Goal: Transaction & Acquisition: Purchase product/service

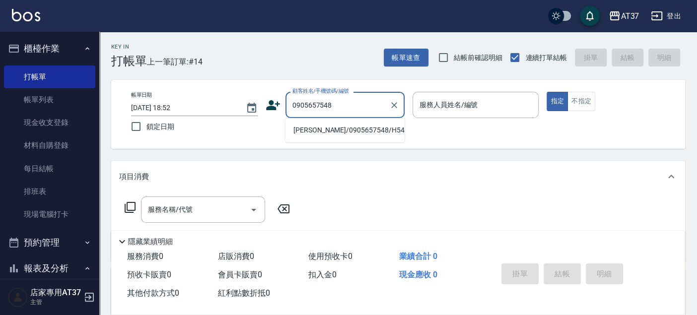
click at [306, 136] on li "[PERSON_NAME]/0905657548/H544" at bounding box center [345, 130] width 119 height 16
type input "[PERSON_NAME]/0905657548/H544"
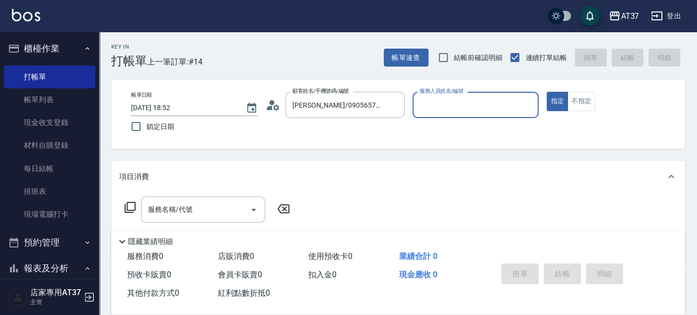
type input "[PERSON_NAME]-4"
click at [190, 213] on div "服務名稱/代號 服務名稱/代號" at bounding box center [203, 210] width 124 height 26
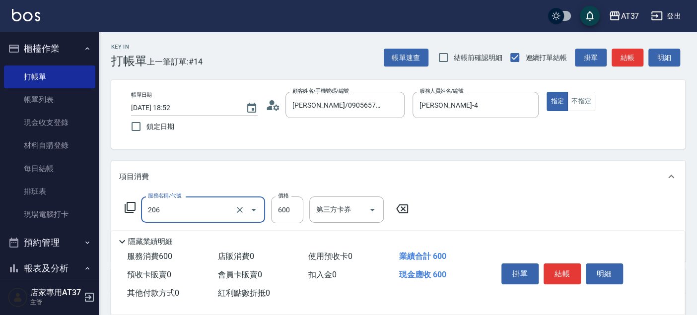
type input "A精油洗+剪(206)"
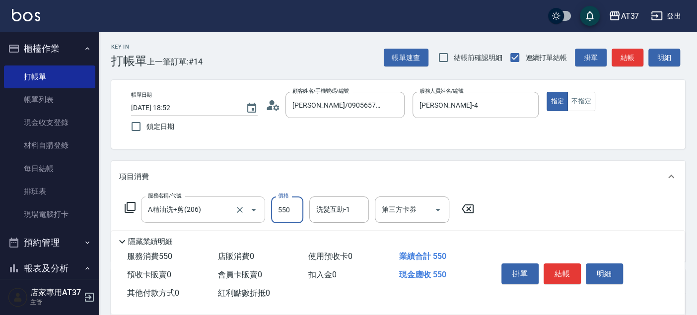
type input "550"
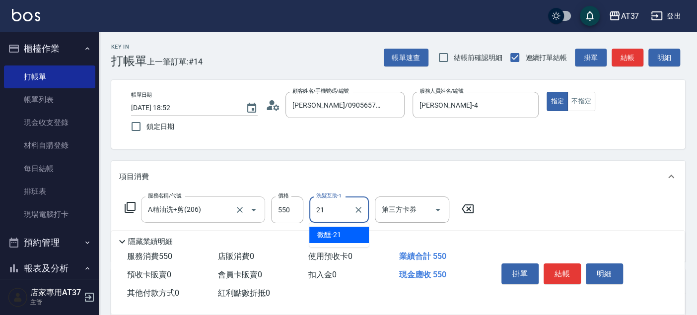
type input "微醺-21"
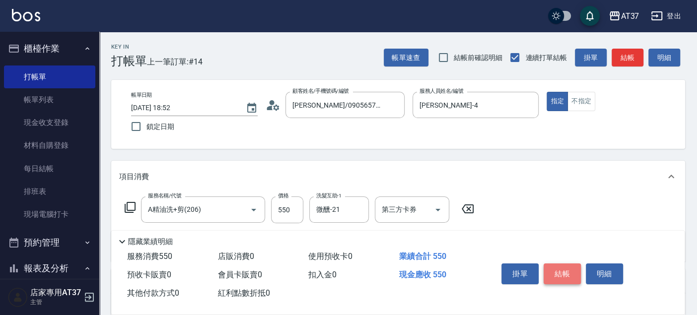
click at [575, 266] on button "結帳" at bounding box center [562, 274] width 37 height 21
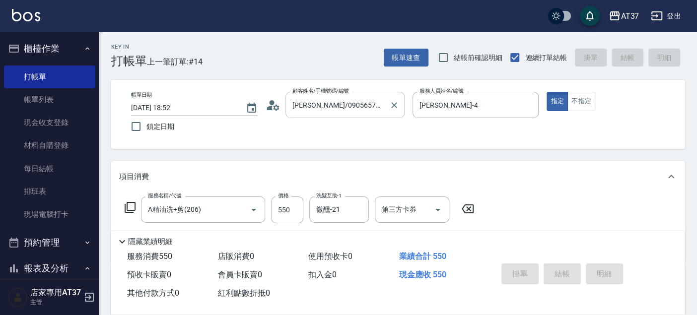
type input "[DATE] 19:43"
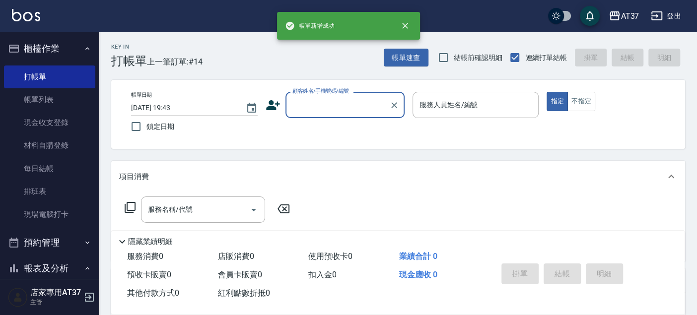
click at [327, 100] on input "顧客姓名/手機號碼/編號" at bounding box center [337, 104] width 95 height 17
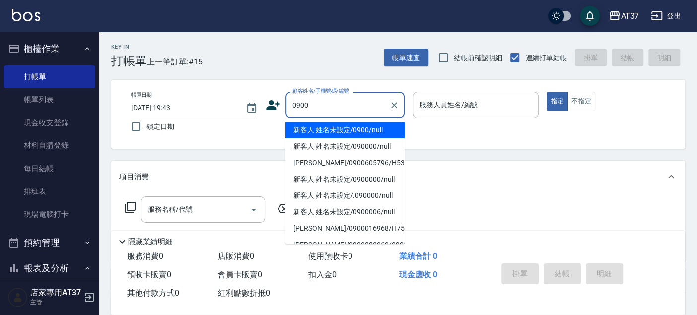
click at [343, 129] on li "新客人 姓名未設定/0900/null" at bounding box center [345, 130] width 119 height 16
type input "新客人 姓名未設定/0900/null"
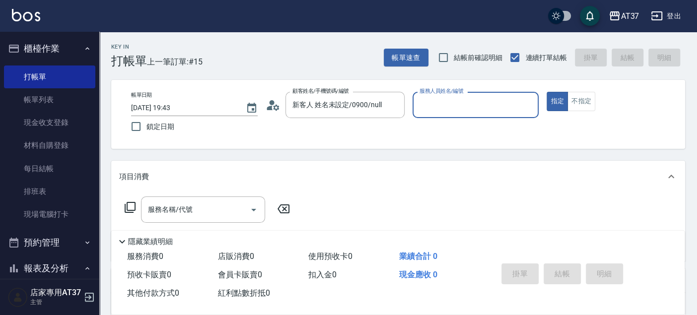
click at [430, 110] on input "服務人員姓名/編號" at bounding box center [476, 104] width 118 height 17
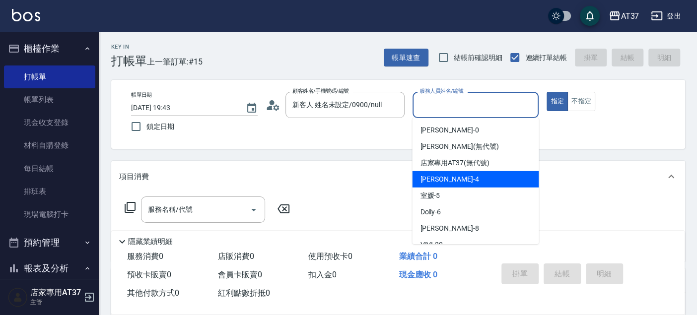
click at [450, 181] on span "[PERSON_NAME] -4" at bounding box center [449, 179] width 59 height 10
type input "[PERSON_NAME]-4"
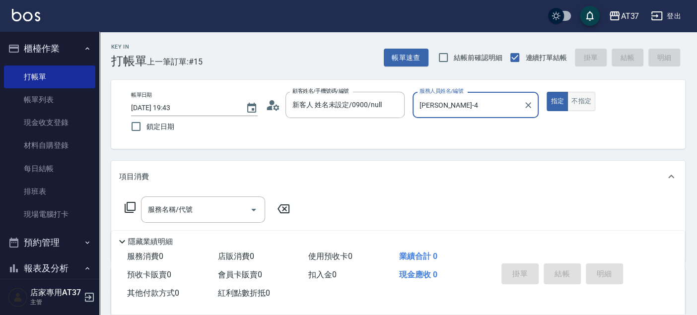
click at [577, 102] on button "不指定" at bounding box center [582, 101] width 28 height 19
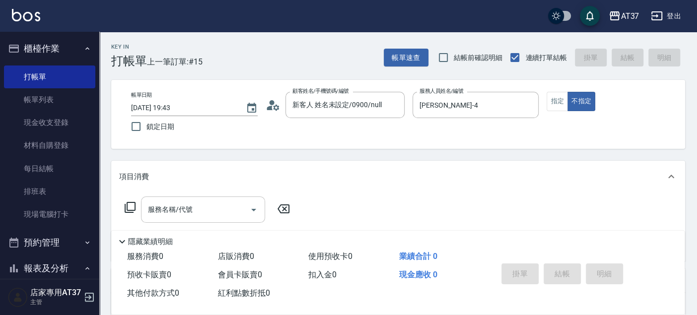
click at [200, 209] on input "服務名稱/代號" at bounding box center [196, 209] width 100 height 17
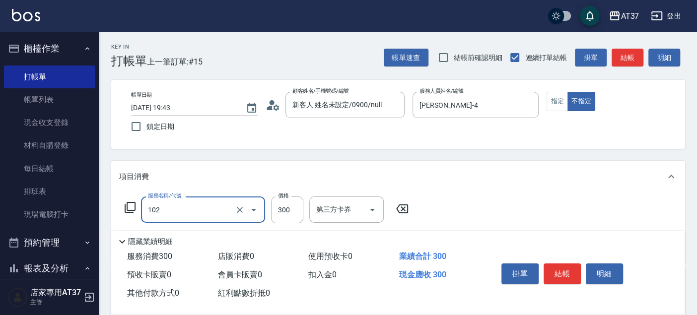
type input "精油洗髮(102)"
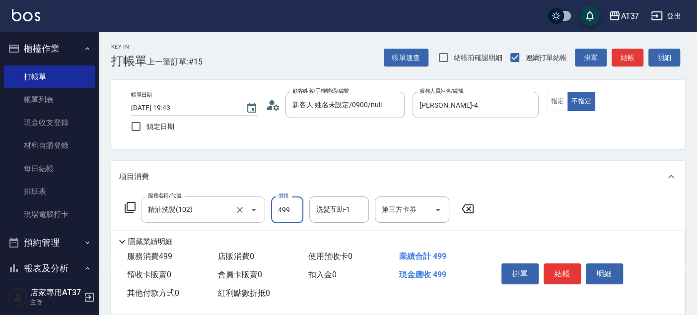
type input "499"
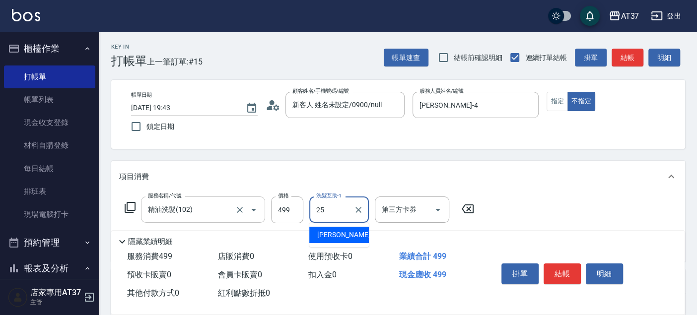
type input "子[PERSON_NAME]-25"
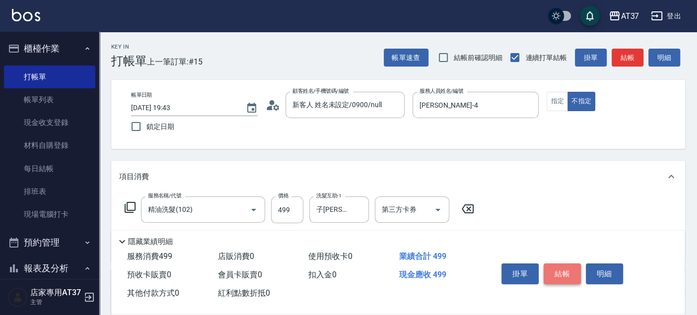
click at [551, 267] on button "結帳" at bounding box center [562, 274] width 37 height 21
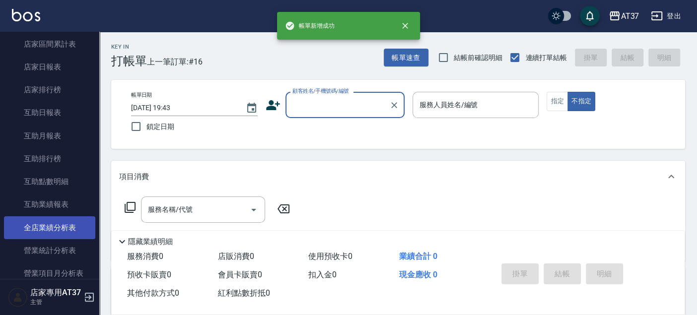
scroll to position [386, 0]
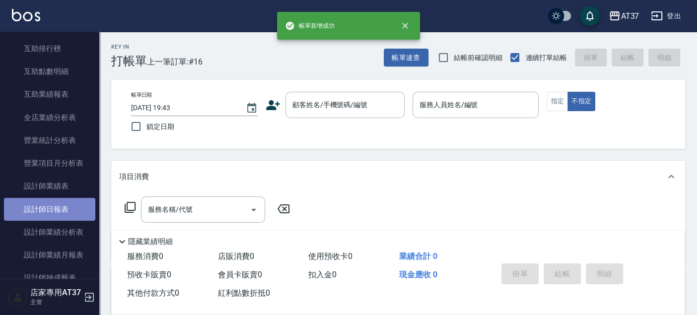
click at [60, 211] on link "設計師日報表" at bounding box center [49, 209] width 91 height 23
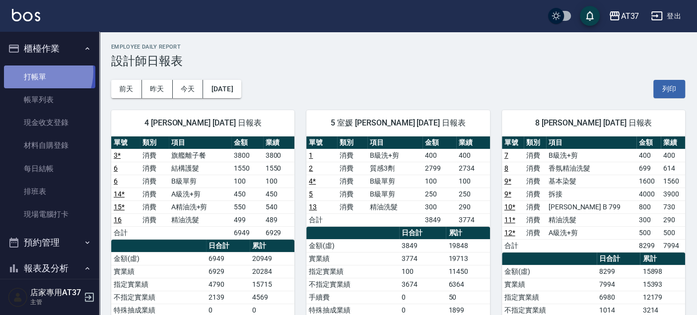
click at [36, 72] on link "打帳單" at bounding box center [49, 77] width 91 height 23
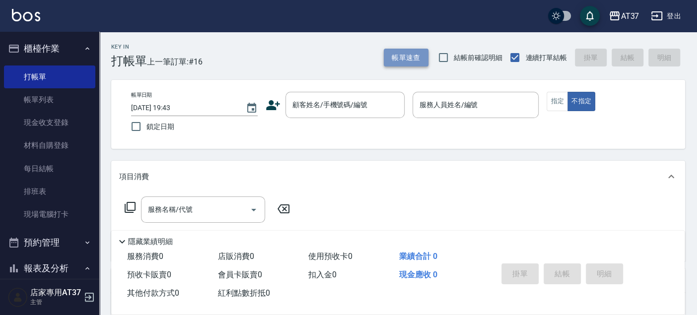
click at [401, 61] on button "帳單速查" at bounding box center [406, 58] width 45 height 18
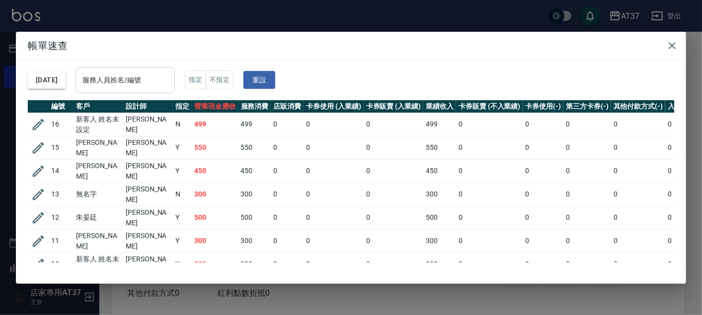
click at [164, 85] on input "服務人員姓名/編號" at bounding box center [125, 80] width 90 height 17
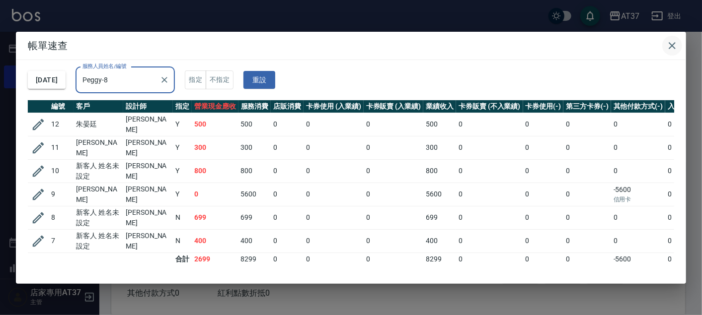
type input "Peggy-8"
click at [676, 46] on icon "button" at bounding box center [672, 46] width 12 height 12
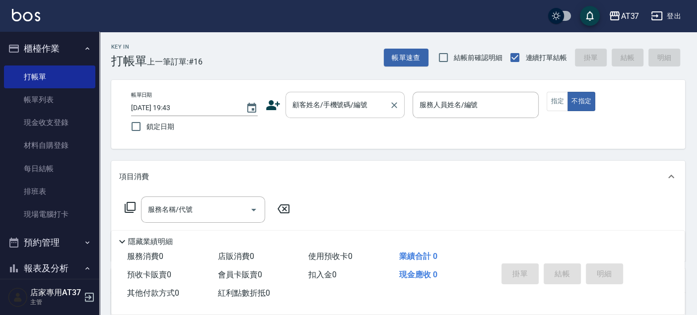
click at [360, 109] on input "顧客姓名/手機號碼/編號" at bounding box center [337, 104] width 95 height 17
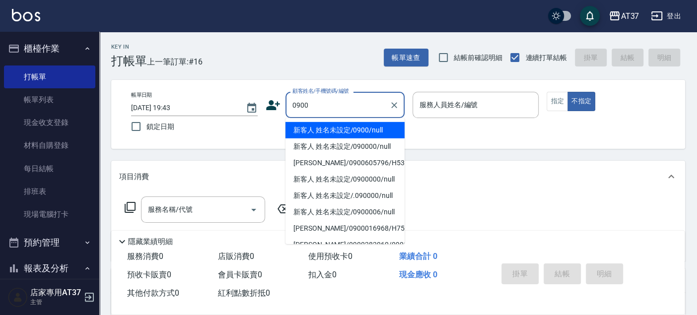
click at [380, 135] on li "新客人 姓名未設定/0900/null" at bounding box center [345, 130] width 119 height 16
type input "新客人 姓名未設定/0900/null"
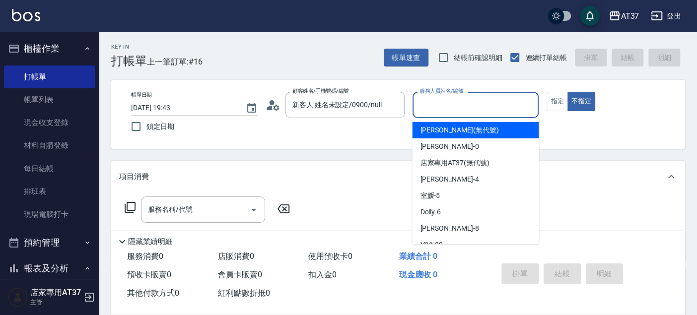
click at [420, 111] on input "服務人員姓名/編號" at bounding box center [476, 104] width 118 height 17
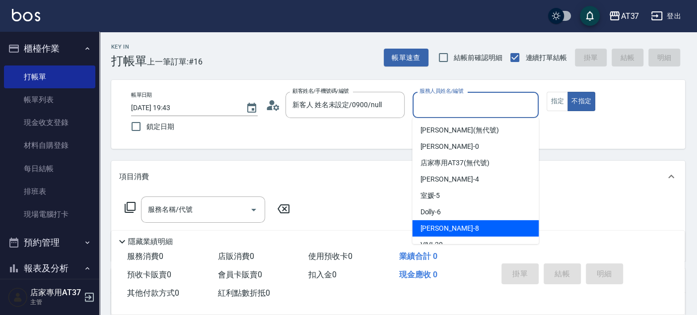
click at [452, 221] on div "Peggy -8" at bounding box center [475, 229] width 127 height 16
type input "Peggy-8"
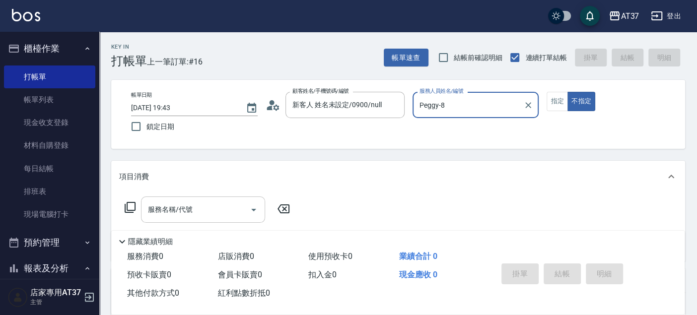
click at [221, 203] on input "服務名稱/代號" at bounding box center [196, 209] width 100 height 17
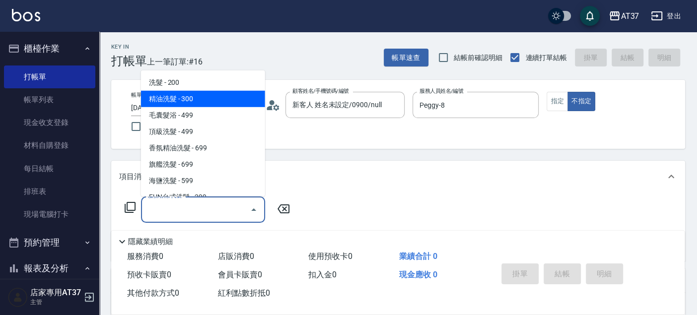
click at [228, 100] on span "精油洗髮 - 300" at bounding box center [203, 99] width 124 height 16
type input "精油洗髮(102)"
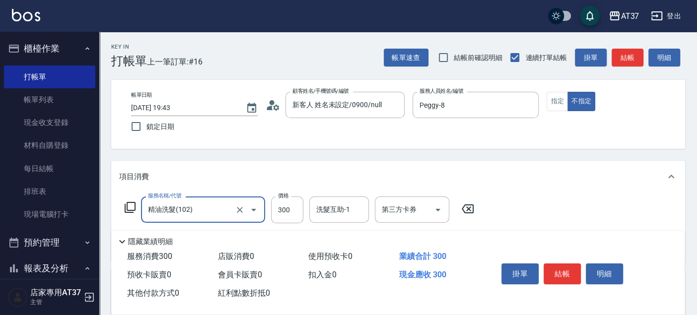
click at [551, 268] on button "結帳" at bounding box center [562, 274] width 37 height 21
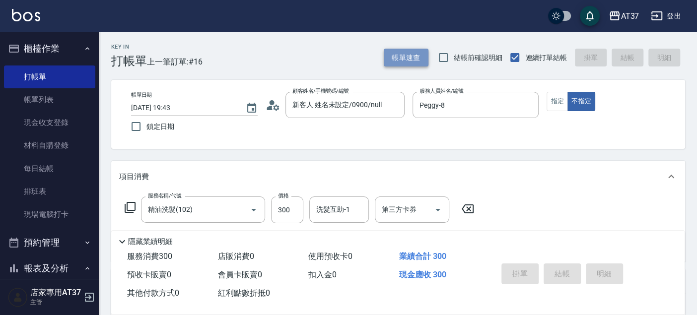
click at [398, 50] on button "帳單速查" at bounding box center [406, 58] width 45 height 18
type input "[DATE] 20:02"
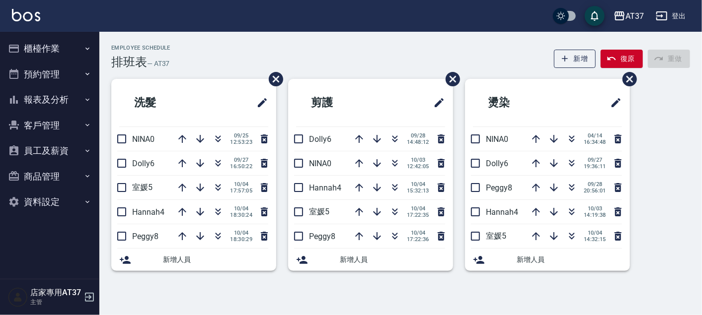
click at [45, 44] on button "櫃檯作業" at bounding box center [49, 49] width 91 height 26
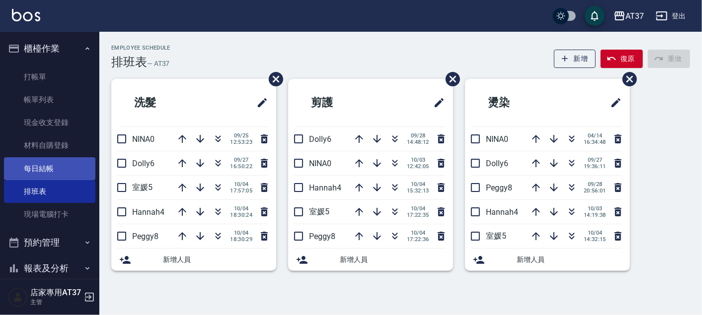
click at [47, 163] on link "每日結帳" at bounding box center [49, 168] width 91 height 23
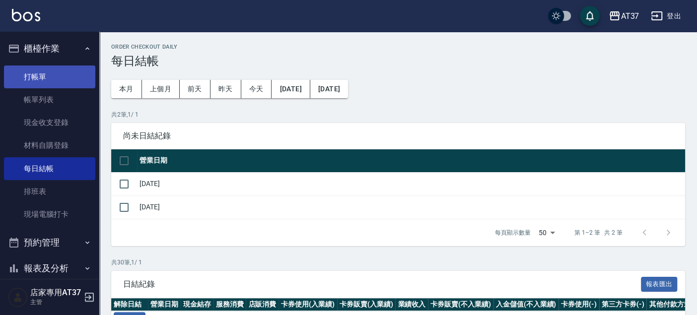
click at [56, 71] on link "打帳單" at bounding box center [49, 77] width 91 height 23
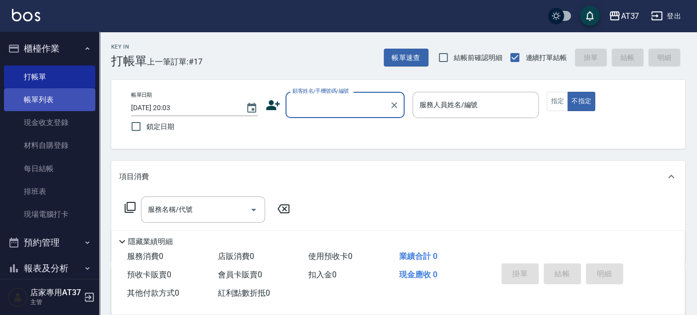
click at [45, 100] on link "帳單列表" at bounding box center [49, 99] width 91 height 23
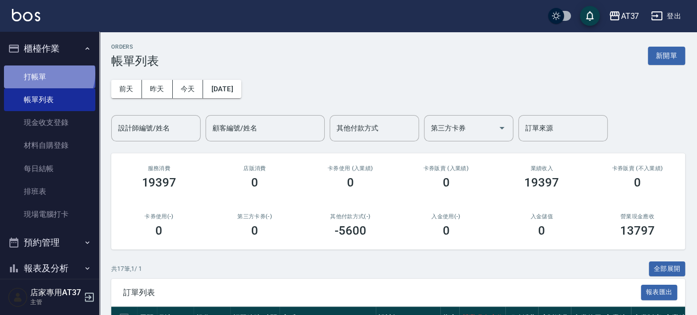
click at [48, 74] on link "打帳單" at bounding box center [49, 77] width 91 height 23
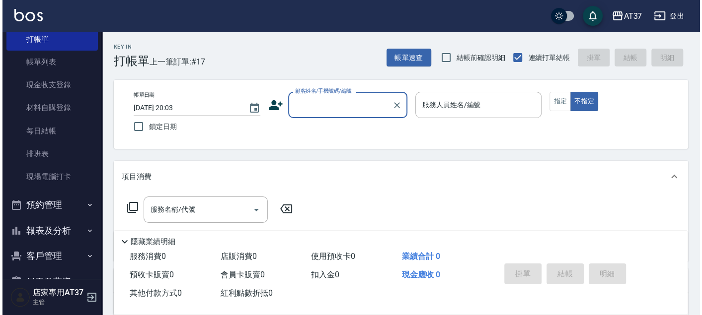
scroll to position [55, 0]
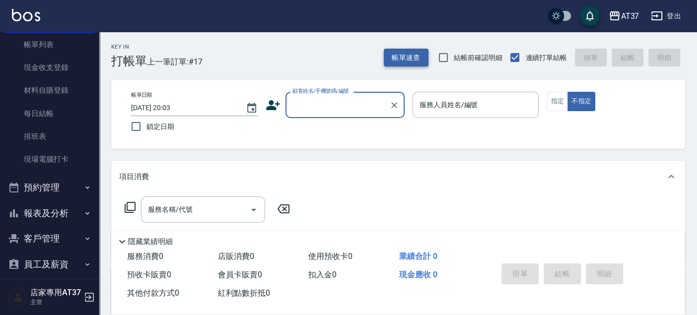
click at [409, 56] on button "帳單速查" at bounding box center [406, 58] width 45 height 18
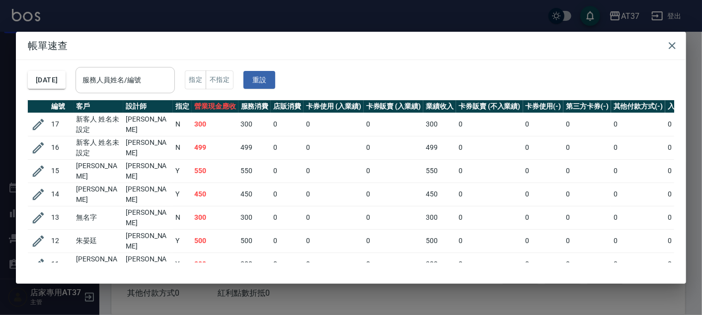
click at [151, 84] on input "服務人員姓名/編號" at bounding box center [125, 80] width 90 height 17
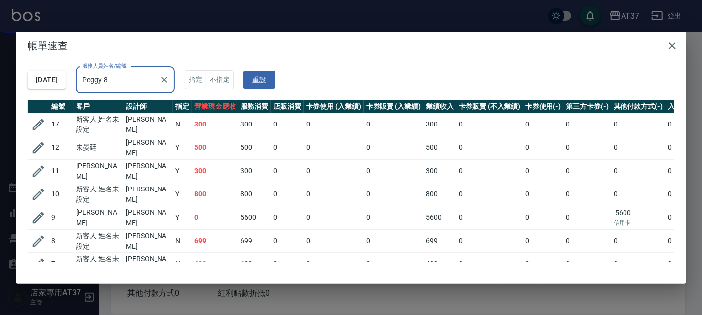
scroll to position [28, 0]
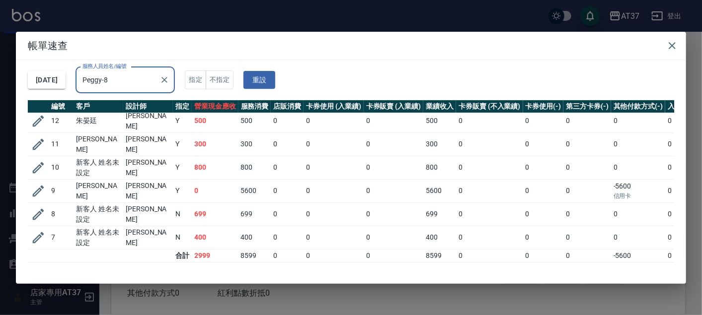
type input "Peggy-8"
click at [665, 38] on h2 "帳單速查" at bounding box center [351, 46] width 670 height 28
click at [667, 43] on icon "button" at bounding box center [672, 46] width 12 height 12
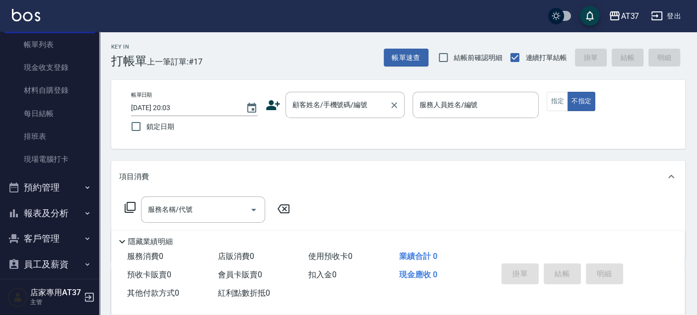
click at [319, 108] on input "顧客姓名/手機號碼/編號" at bounding box center [337, 104] width 95 height 17
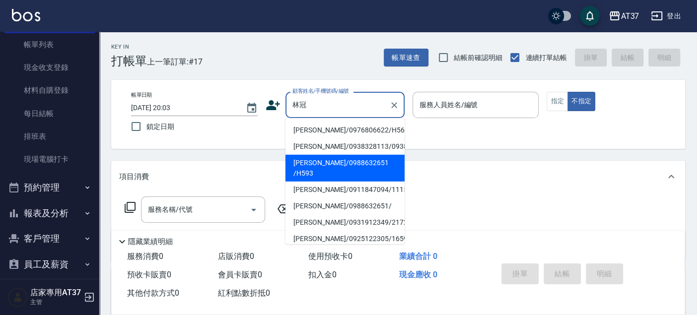
click at [334, 168] on li "林冠汝/0988632651 /H593" at bounding box center [345, 168] width 119 height 27
type input "林冠汝/0988632651 /H593"
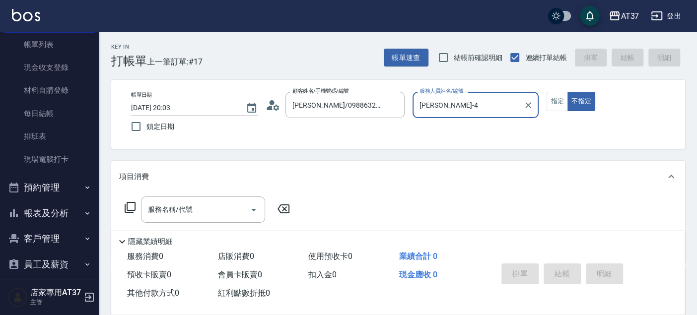
type input "[PERSON_NAME]-4"
click at [558, 102] on button "指定" at bounding box center [557, 101] width 21 height 19
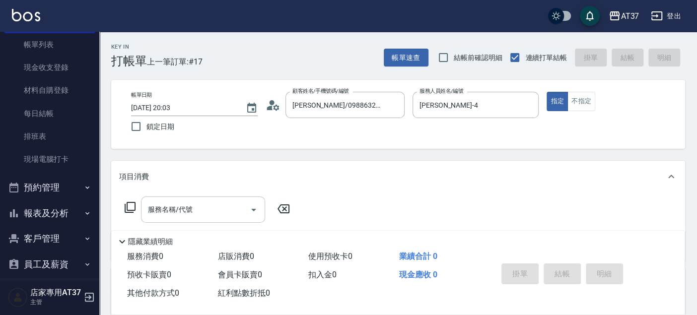
click at [157, 205] on div "服務名稱/代號 服務名稱/代號" at bounding box center [203, 210] width 124 height 26
click at [133, 205] on icon at bounding box center [130, 208] width 12 height 12
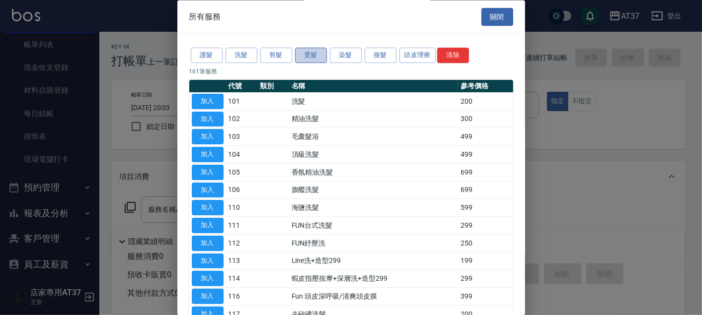
click at [308, 57] on button "燙髮" at bounding box center [311, 55] width 32 height 15
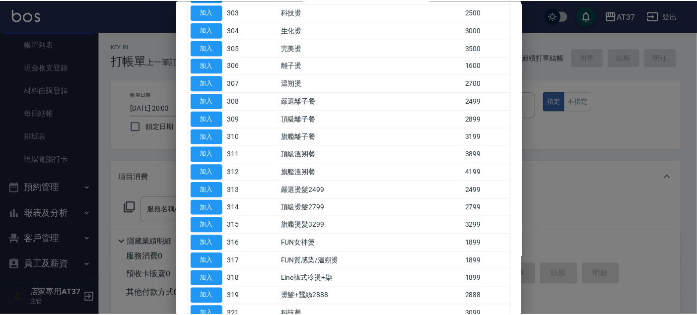
scroll to position [110, 0]
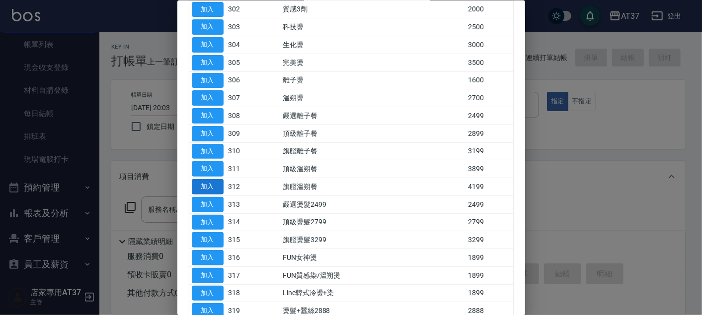
click at [217, 180] on button "加入" at bounding box center [208, 186] width 32 height 15
type input "旗艦溫朔餐(312)"
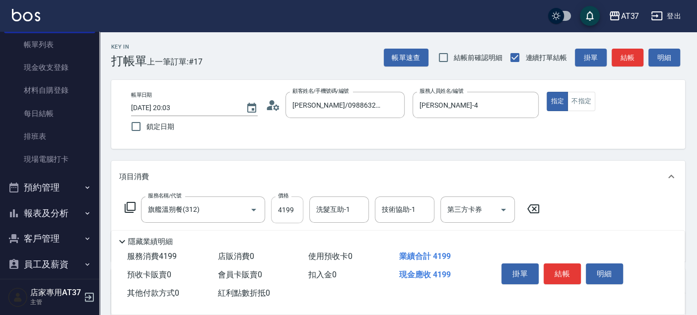
click at [294, 211] on input "4199" at bounding box center [287, 210] width 32 height 27
type input "4700"
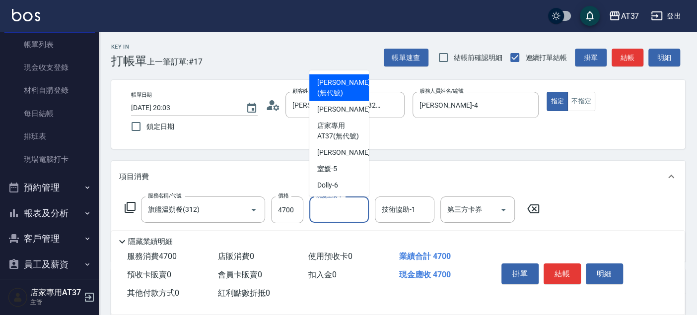
click at [325, 214] on input "洗髮互助-1" at bounding box center [339, 209] width 51 height 17
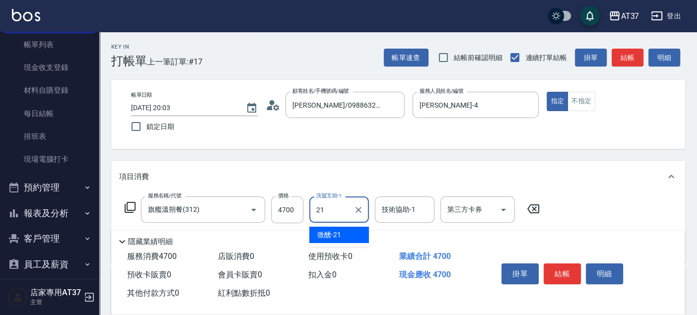
type input "2"
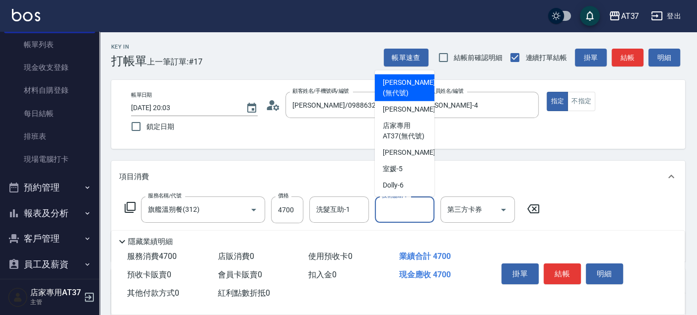
click at [404, 211] on div "技術協助-1 技術協助-1" at bounding box center [405, 210] width 60 height 26
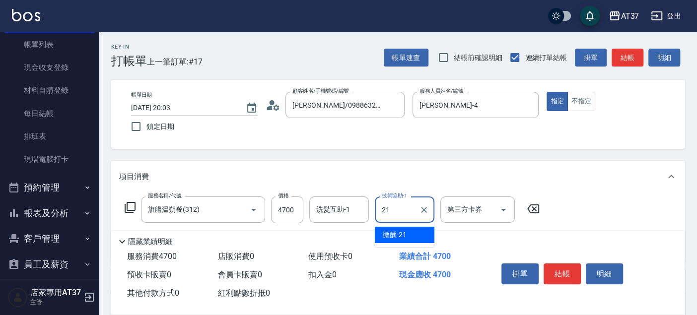
type input "微醺-21"
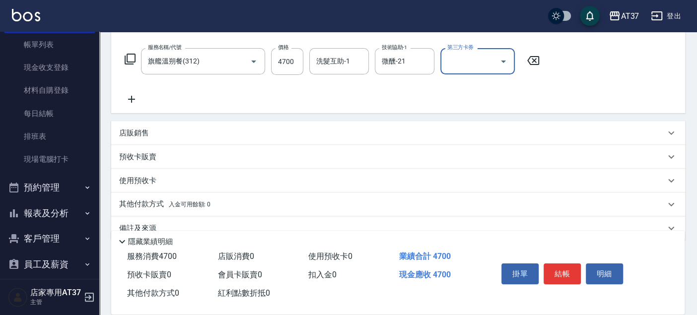
scroll to position [165, 0]
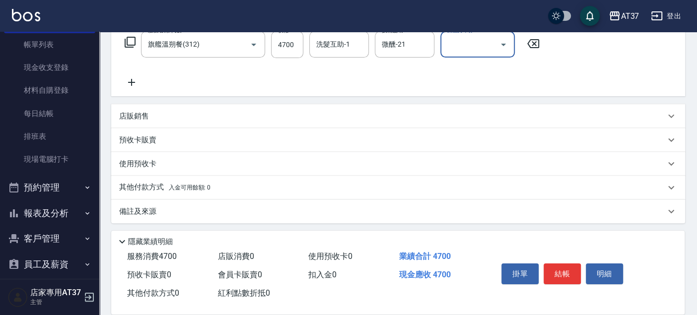
click at [148, 109] on div "店販銷售" at bounding box center [398, 116] width 574 height 24
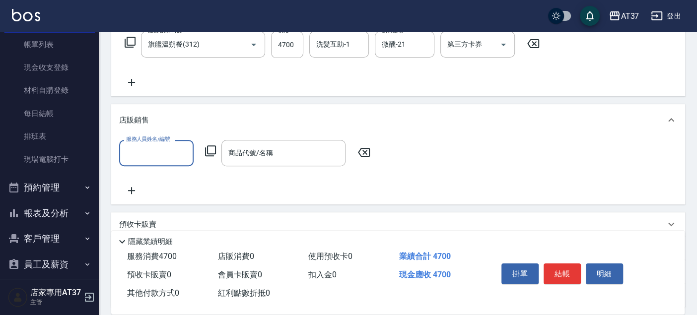
scroll to position [0, 0]
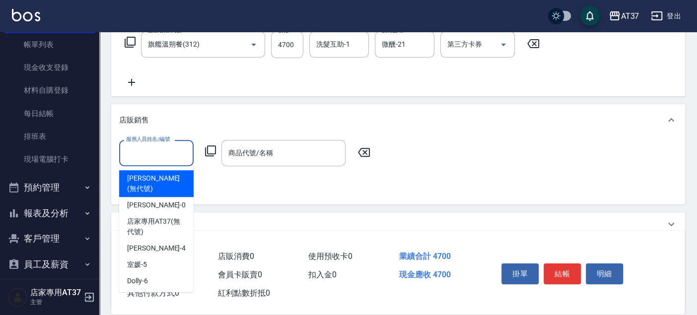
click at [157, 157] on input "服務人員姓名/編號" at bounding box center [157, 153] width 66 height 17
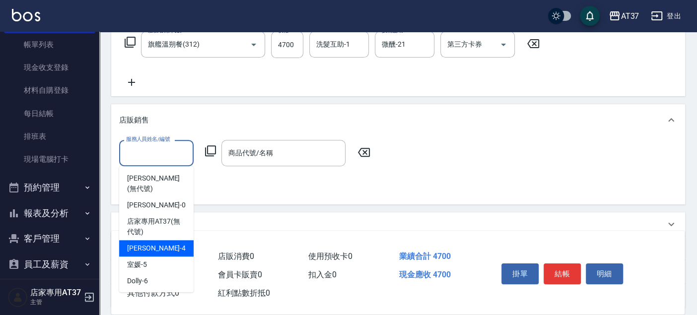
click at [159, 240] on div "[PERSON_NAME] -4" at bounding box center [156, 248] width 75 height 16
type input "[PERSON_NAME]-4"
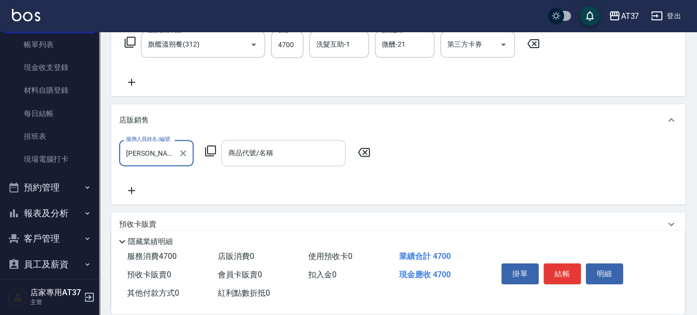
click at [247, 157] on div "商品代號/名稱 商品代號/名稱" at bounding box center [284, 153] width 124 height 26
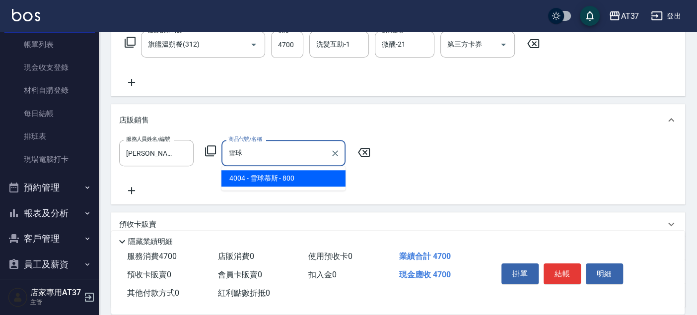
type input "雪球慕斯"
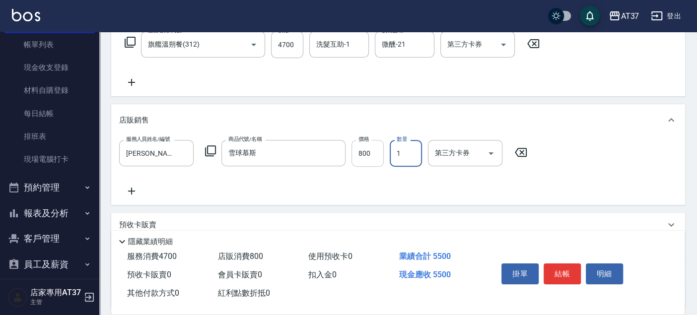
click at [373, 155] on input "800" at bounding box center [368, 153] width 32 height 27
type input "720"
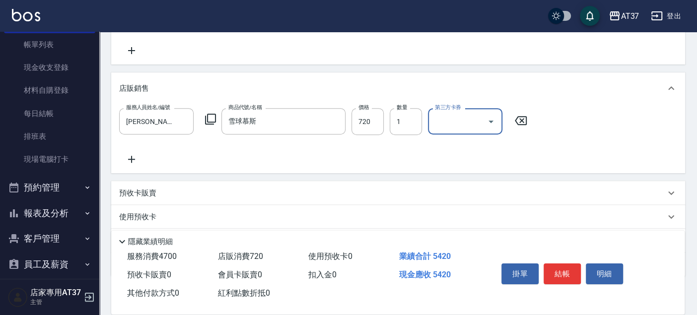
scroll to position [252, 0]
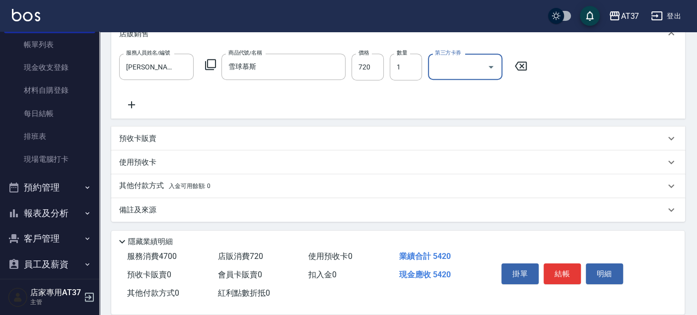
click at [152, 183] on p "其他付款方式 入金可用餘額: 0" at bounding box center [164, 186] width 91 height 11
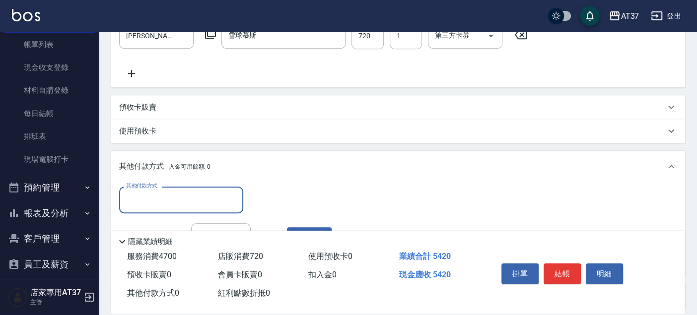
scroll to position [0, 0]
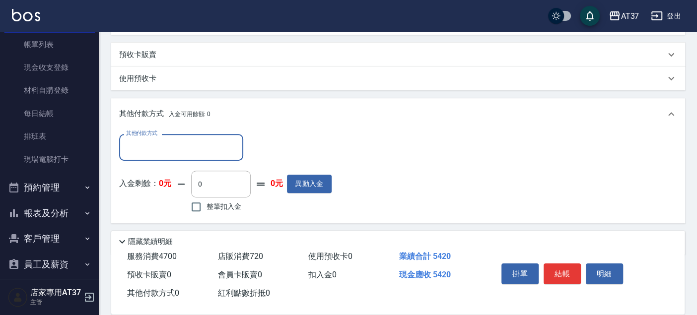
click at [158, 145] on input "其他付款方式" at bounding box center [181, 147] width 115 height 17
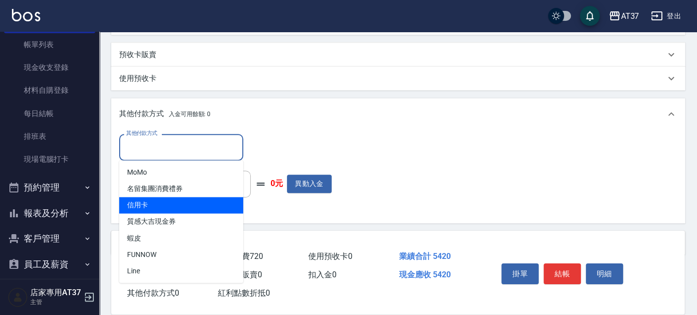
click at [160, 211] on span "信用卡" at bounding box center [181, 205] width 124 height 16
type input "信用卡"
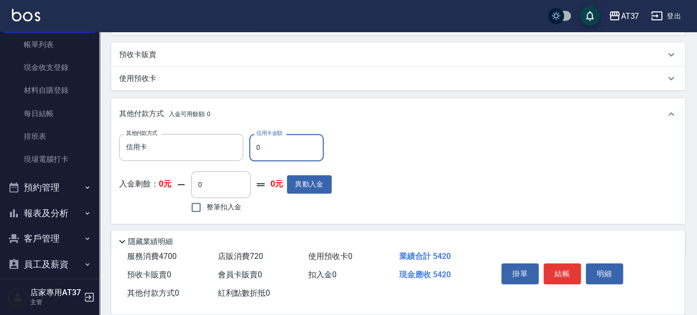
click at [272, 145] on input "0" at bounding box center [286, 147] width 75 height 27
type input "5420"
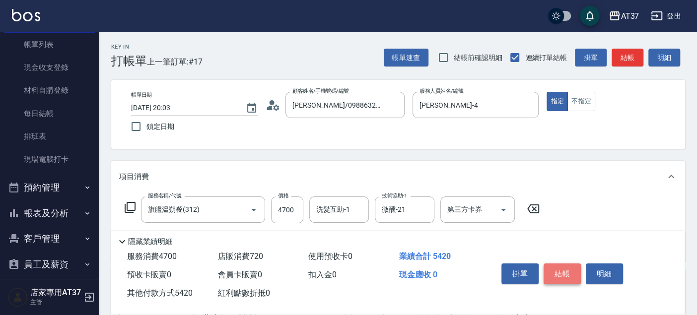
click at [572, 269] on button "結帳" at bounding box center [562, 274] width 37 height 21
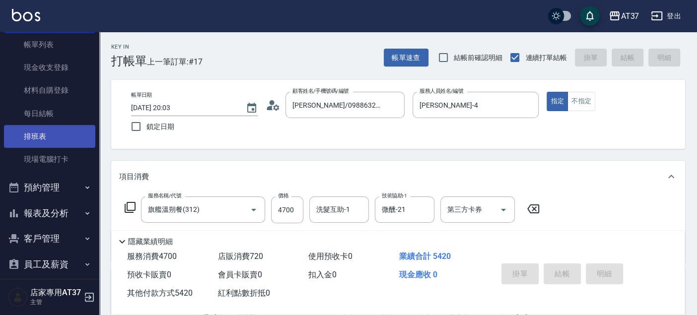
type input "2025/10/04 20:08"
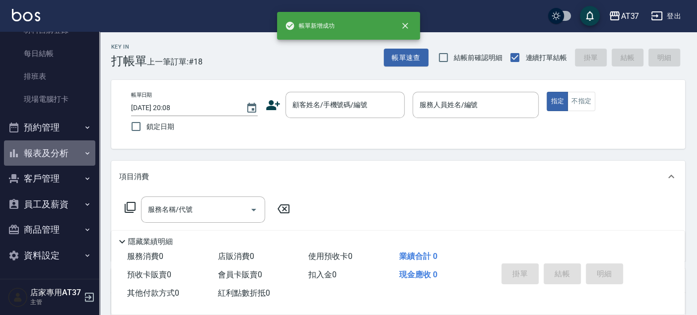
click at [65, 141] on button "報表及分析" at bounding box center [49, 154] width 91 height 26
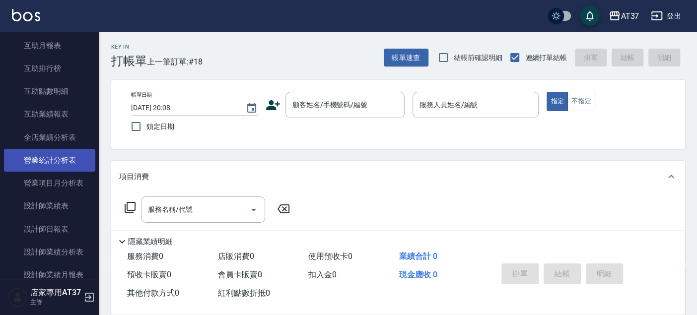
scroll to position [391, 0]
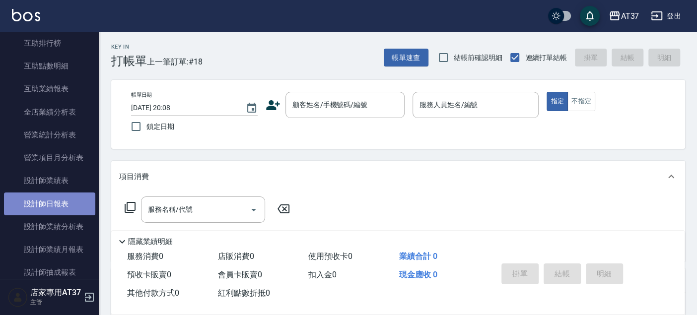
click at [75, 193] on link "設計師日報表" at bounding box center [49, 204] width 91 height 23
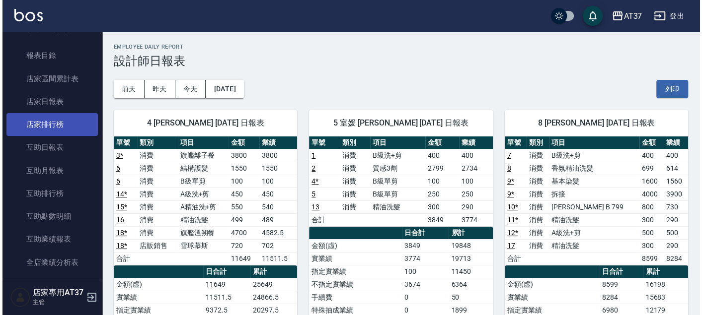
scroll to position [225, 0]
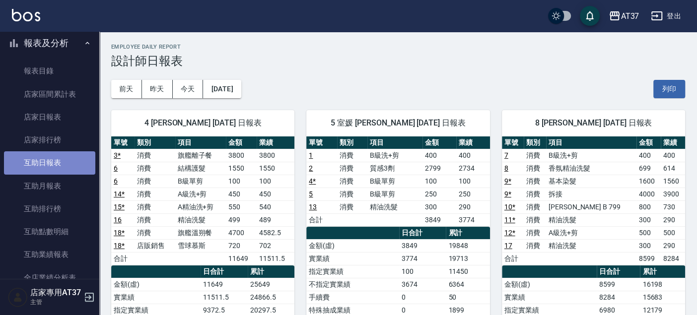
click at [55, 167] on link "互助日報表" at bounding box center [49, 162] width 91 height 23
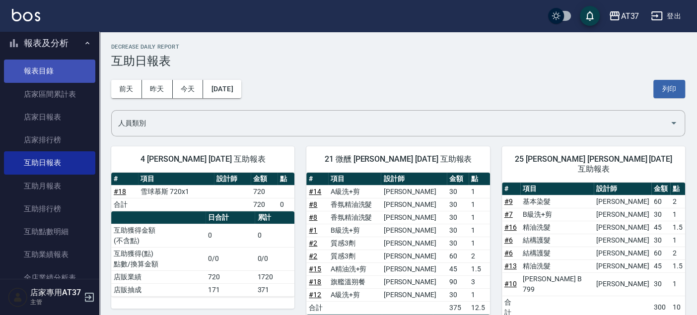
click at [66, 75] on link "報表目錄" at bounding box center [49, 71] width 91 height 23
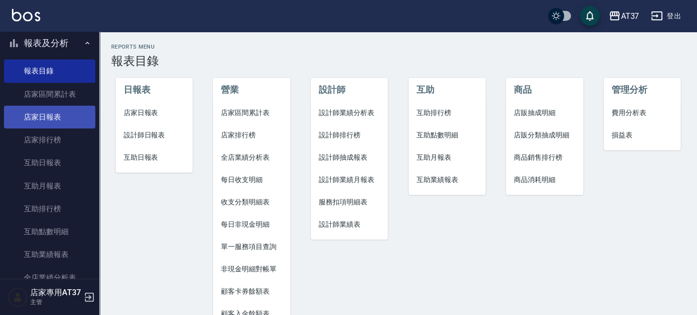
click at [63, 111] on link "店家日報表" at bounding box center [49, 117] width 91 height 23
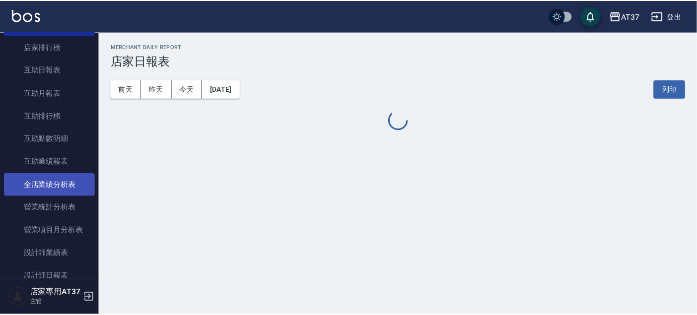
scroll to position [336, 0]
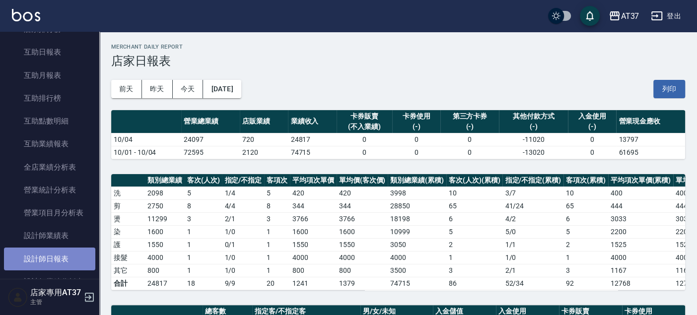
click at [65, 248] on link "設計師日報表" at bounding box center [49, 259] width 91 height 23
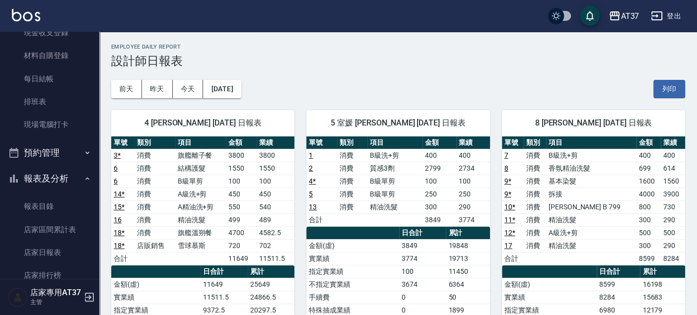
scroll to position [115, 0]
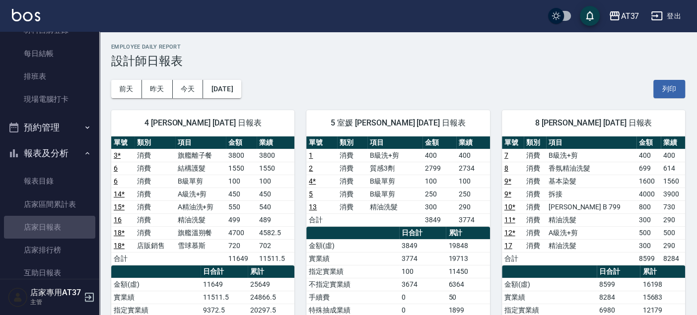
drag, startPoint x: 49, startPoint y: 229, endPoint x: 175, endPoint y: 200, distance: 129.0
click at [50, 229] on link "店家日報表" at bounding box center [49, 227] width 91 height 23
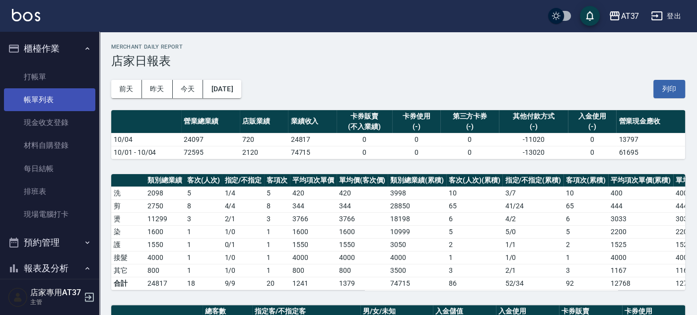
click at [64, 90] on link "帳單列表" at bounding box center [49, 99] width 91 height 23
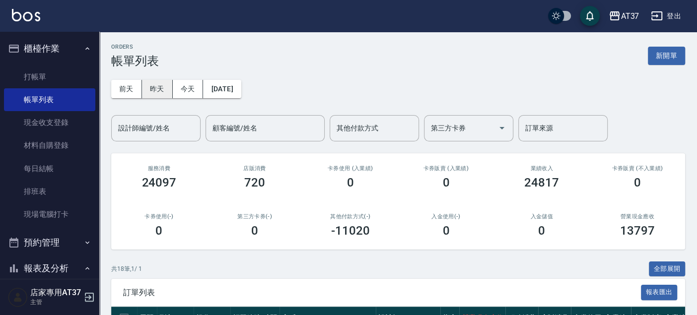
click at [166, 93] on button "昨天" at bounding box center [157, 89] width 31 height 18
click at [186, 89] on button "今天" at bounding box center [188, 89] width 31 height 18
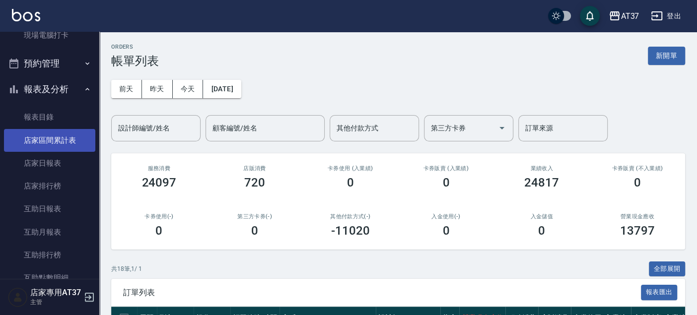
scroll to position [221, 0]
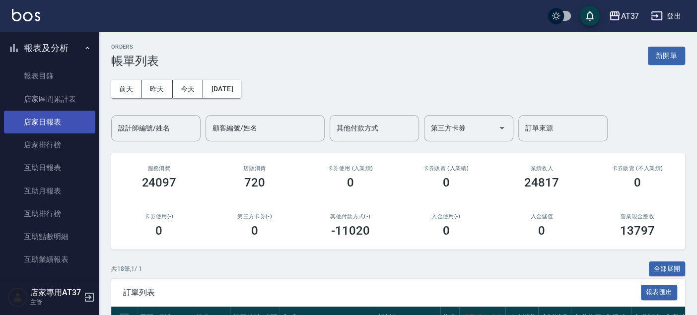
click at [55, 124] on link "店家日報表" at bounding box center [49, 122] width 91 height 23
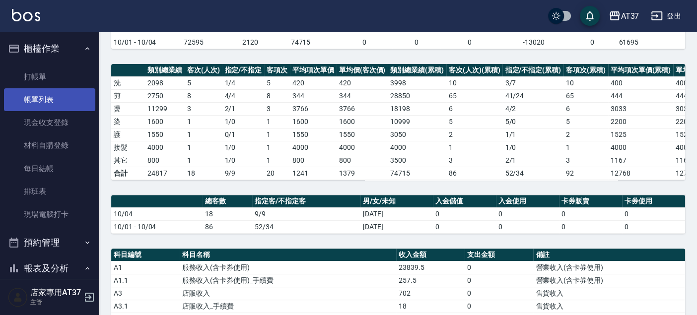
click at [53, 92] on link "帳單列表" at bounding box center [49, 99] width 91 height 23
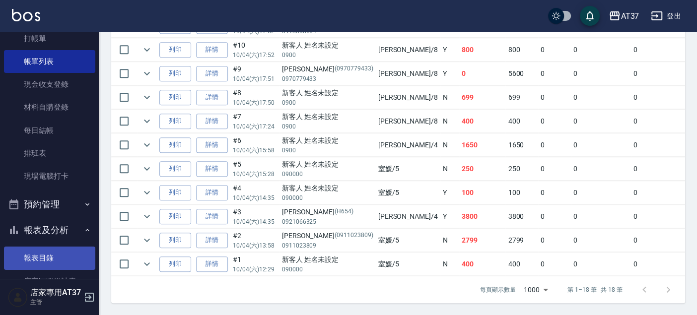
scroll to position [110, 0]
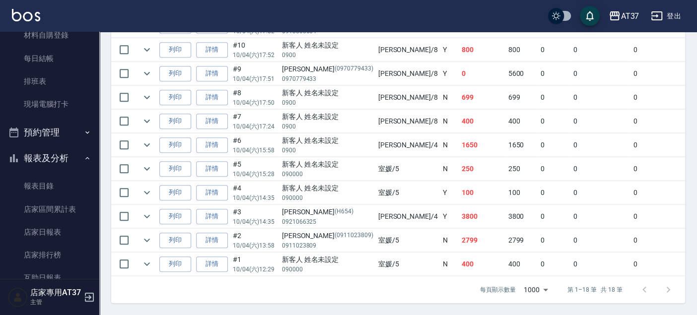
click at [65, 227] on link "店家日報表" at bounding box center [49, 232] width 91 height 23
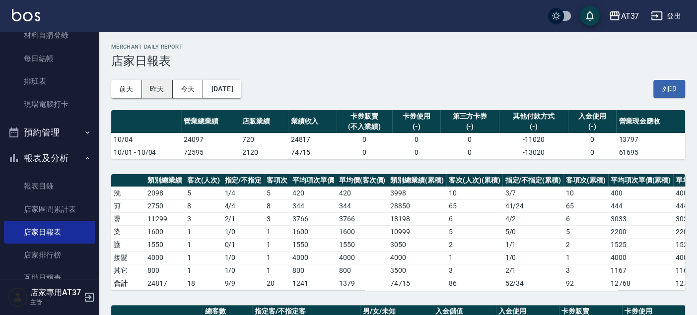
click at [148, 87] on button "昨天" at bounding box center [157, 89] width 31 height 18
